Goal: Information Seeking & Learning: Check status

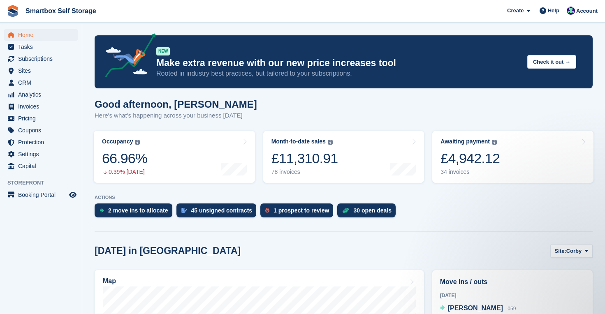
click at [24, 36] on span "Home" at bounding box center [42, 35] width 49 height 12
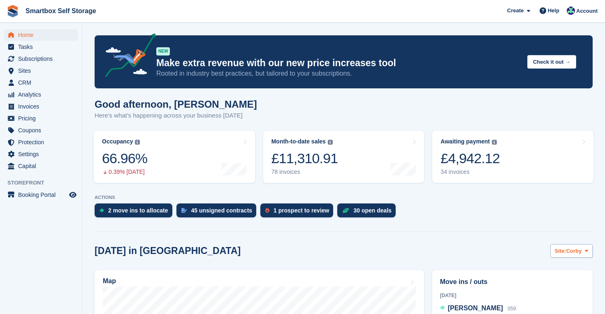
click at [573, 250] on span "Corby" at bounding box center [574, 251] width 16 height 8
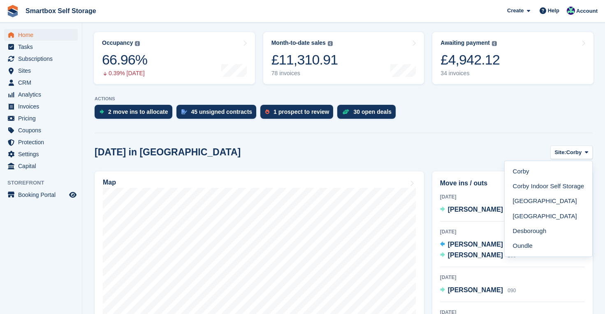
scroll to position [102, 0]
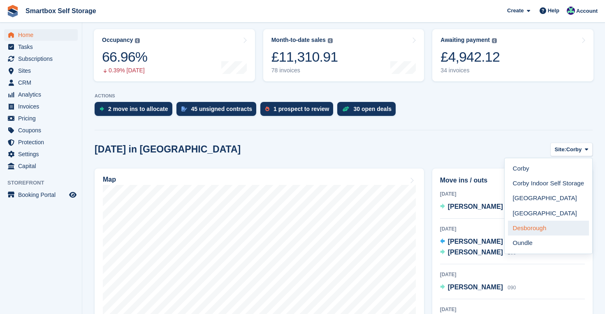
click at [533, 229] on link "Desborough" at bounding box center [548, 228] width 81 height 15
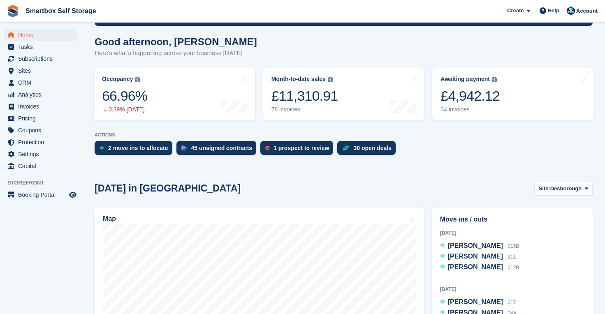
scroll to position [62, 0]
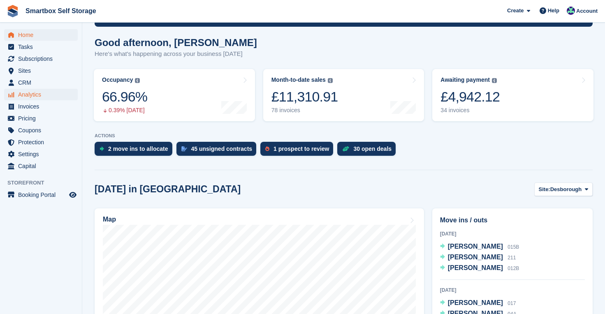
click at [42, 95] on span "Analytics" at bounding box center [42, 95] width 49 height 12
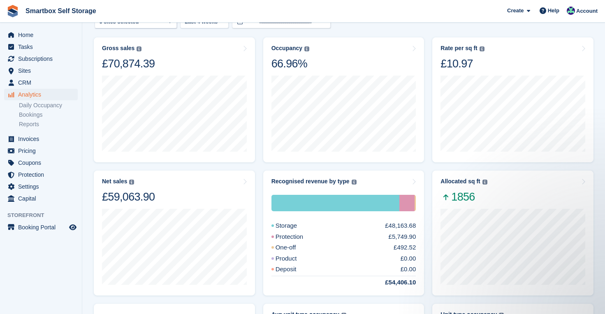
scroll to position [48, 0]
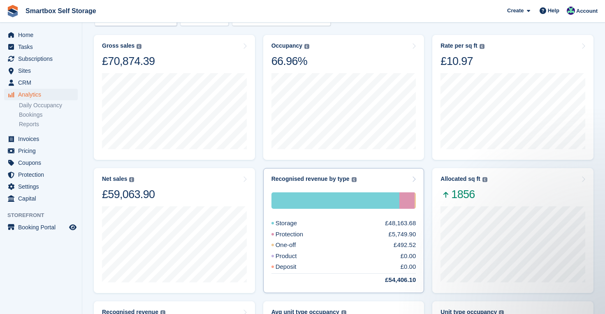
click at [375, 179] on div "Recognised revenue by type The sum of all finalised invoices, after discount an…" at bounding box center [343, 179] width 145 height 7
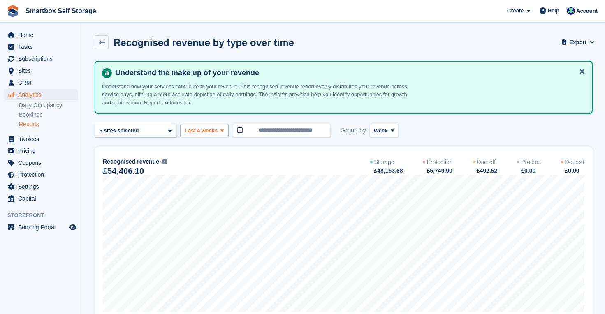
click at [217, 130] on span "Last 4 weeks" at bounding box center [201, 131] width 33 height 8
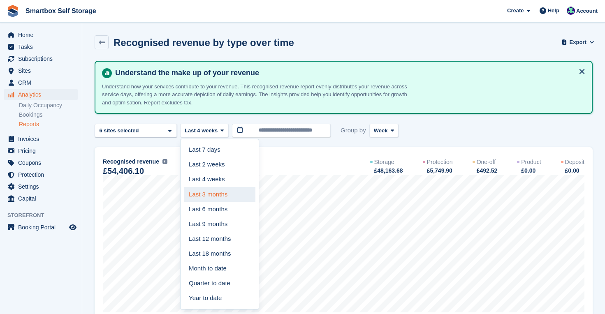
click at [217, 192] on link "Last 3 months" at bounding box center [220, 194] width 72 height 15
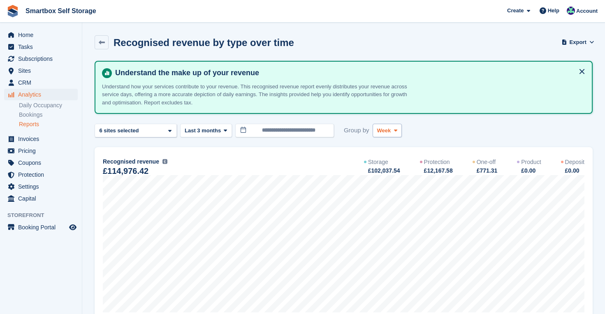
click at [395, 132] on icon at bounding box center [395, 130] width 3 height 5
click at [396, 175] on link "Month" at bounding box center [412, 179] width 72 height 15
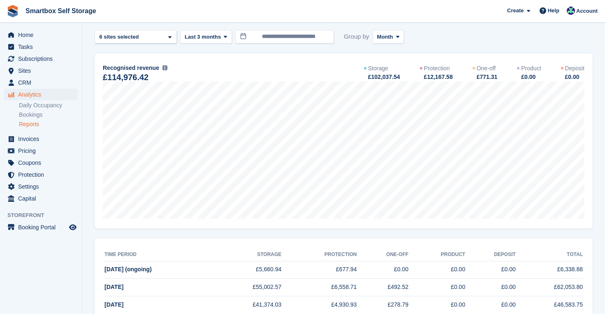
scroll to position [96, 0]
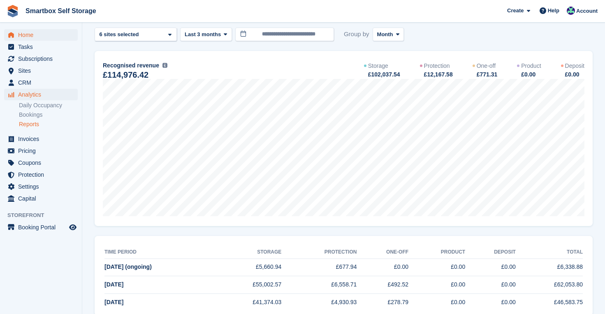
click at [24, 35] on span "Home" at bounding box center [42, 35] width 49 height 12
